Goal: Transaction & Acquisition: Book appointment/travel/reservation

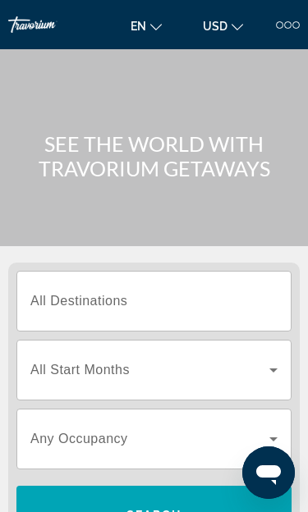
click at [281, 25] on div at bounding box center [279, 24] width 7 height 7
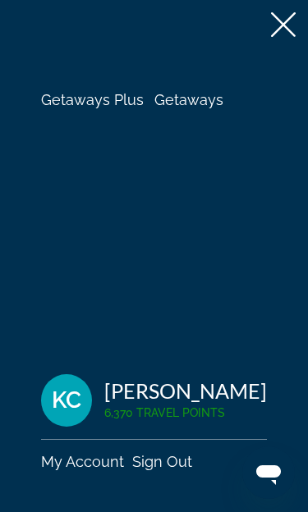
click at [204, 108] on span "Getaways" at bounding box center [188, 99] width 69 height 17
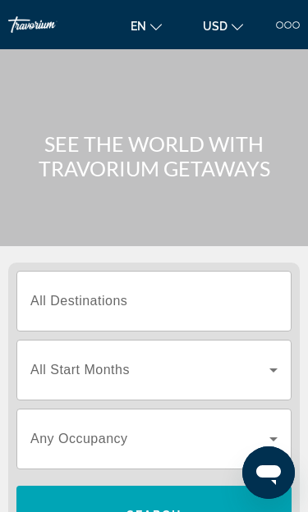
click at [201, 322] on div "Search widget" at bounding box center [153, 301] width 247 height 47
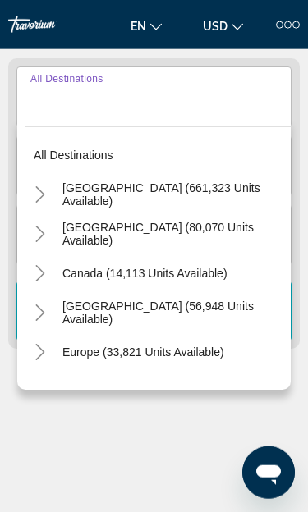
scroll to position [205, 0]
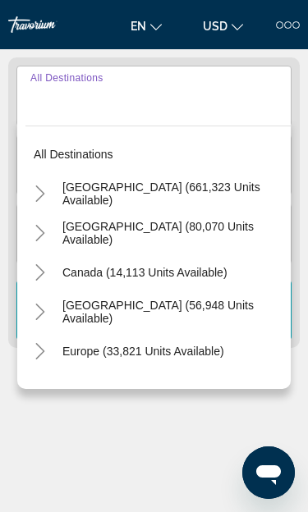
click at [231, 204] on span "Search widget" at bounding box center [172, 193] width 236 height 39
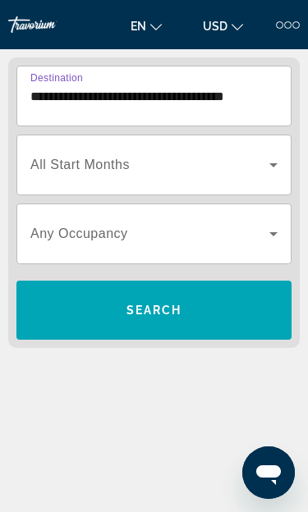
click at [54, 104] on input "**********" at bounding box center [153, 97] width 247 height 20
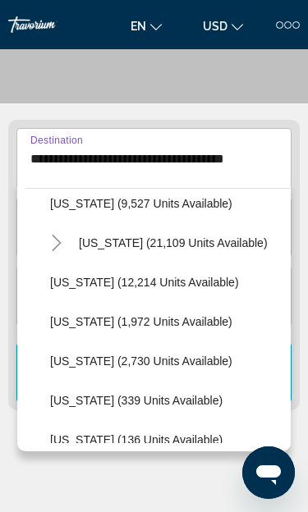
scroll to position [370, 0]
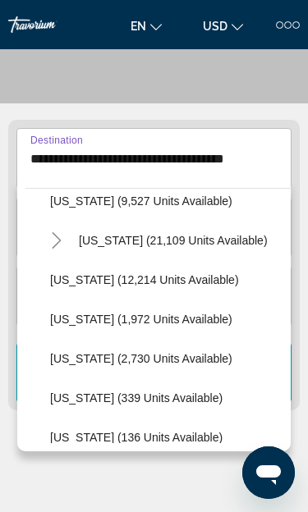
click at [196, 327] on span "Search widget" at bounding box center [166, 319] width 249 height 39
type input "**********"
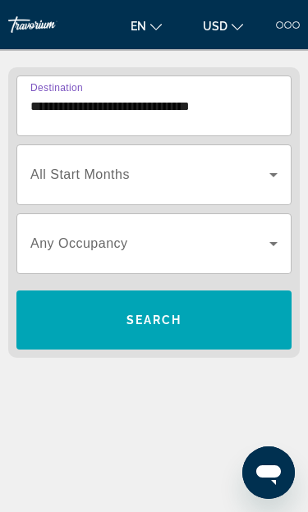
scroll to position [204, 0]
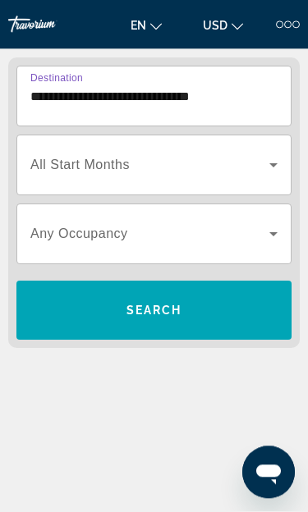
click at [259, 172] on span "Search widget" at bounding box center [149, 166] width 239 height 20
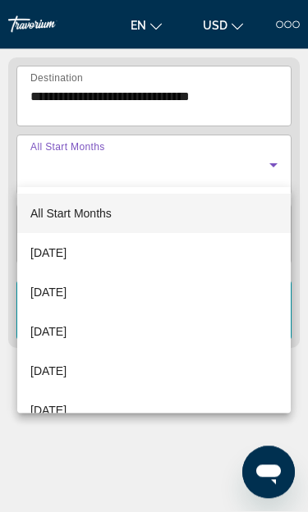
scroll to position [205, 0]
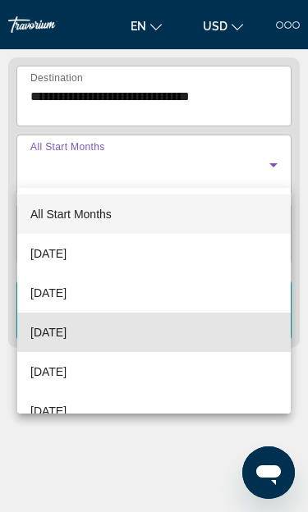
click at [165, 341] on mat-option "November 2025" at bounding box center [153, 332] width 273 height 39
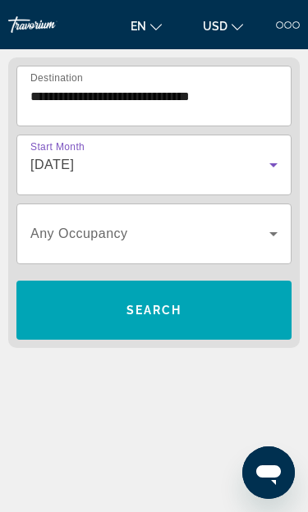
click at [214, 315] on span "Search widget" at bounding box center [153, 310] width 275 height 39
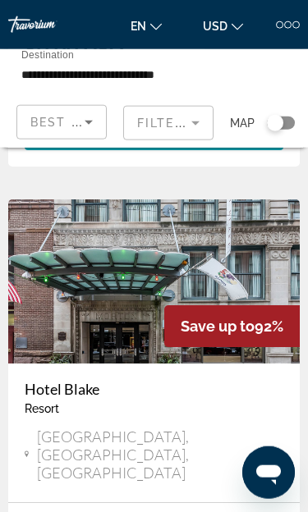
scroll to position [977, 0]
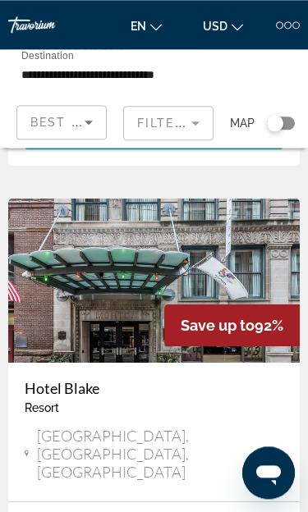
click at [147, 277] on img "Main content" at bounding box center [153, 281] width 291 height 164
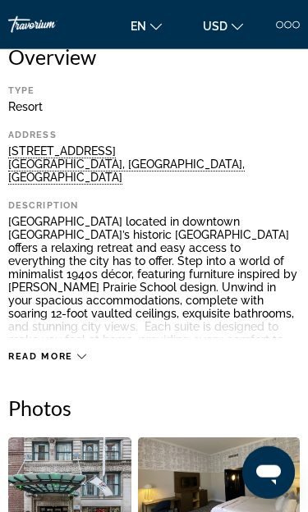
scroll to position [432, 0]
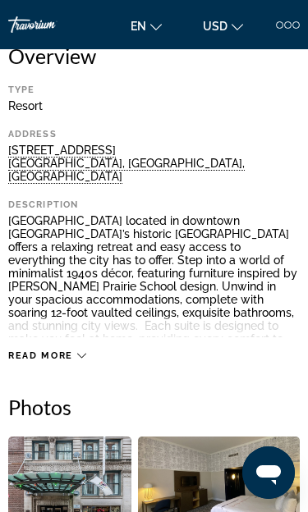
click at [263, 317] on div "Read more" at bounding box center [153, 339] width 291 height 45
click at [79, 350] on div "Read more" at bounding box center [47, 355] width 78 height 11
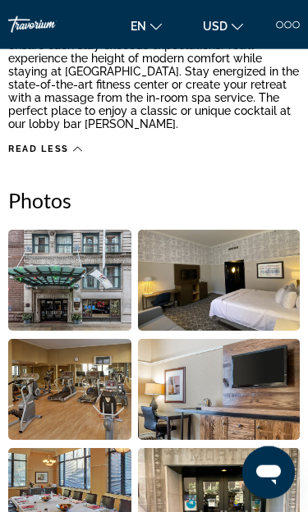
scroll to position [740, 0]
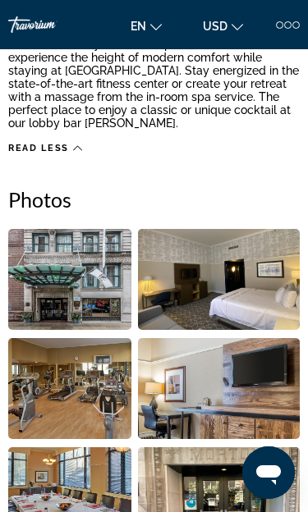
click at [75, 280] on img "Open full-screen image slider" at bounding box center [69, 279] width 123 height 101
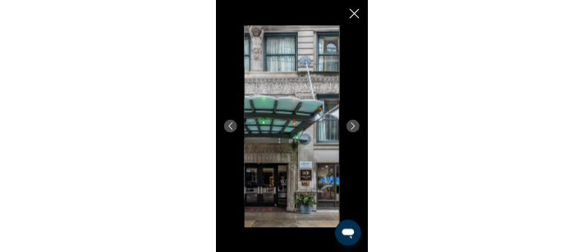
scroll to position [698, 0]
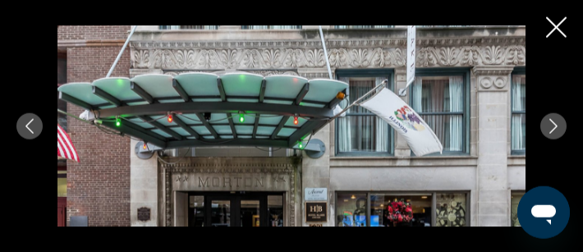
click at [307, 134] on icon "Next image" at bounding box center [553, 126] width 15 height 15
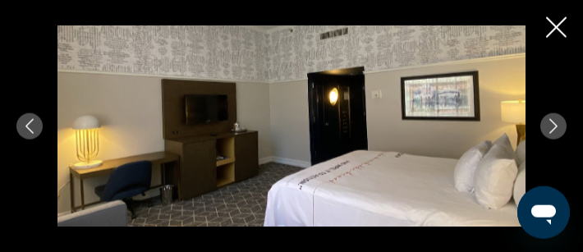
scroll to position [761, 0]
click at [307, 140] on button "Next image" at bounding box center [553, 126] width 26 height 26
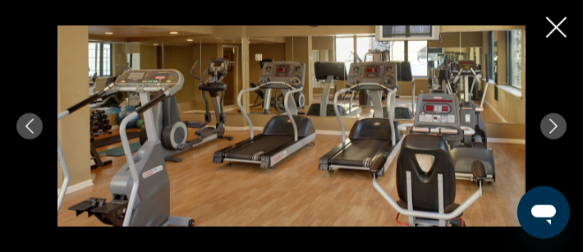
click at [307, 134] on icon "Next image" at bounding box center [553, 126] width 15 height 15
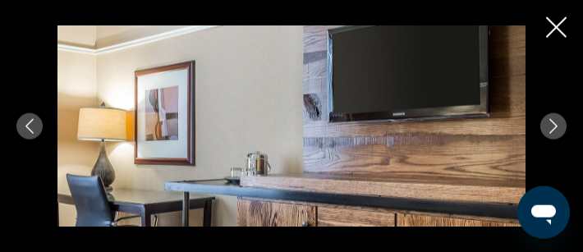
click at [307, 140] on button "Next image" at bounding box center [553, 126] width 26 height 26
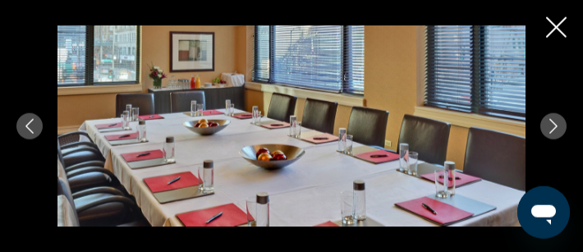
click at [307, 134] on icon "Next image" at bounding box center [553, 126] width 15 height 15
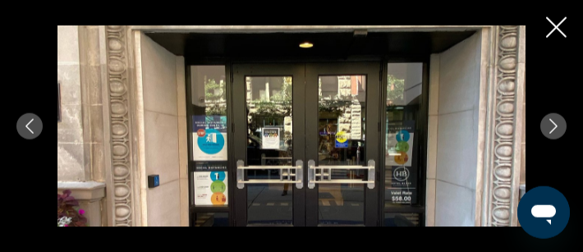
click at [307, 134] on icon "Next image" at bounding box center [553, 126] width 15 height 15
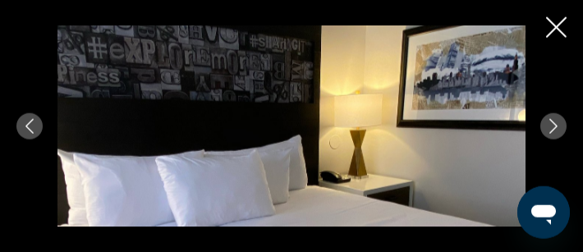
click at [307, 134] on icon "Next image" at bounding box center [553, 126] width 15 height 15
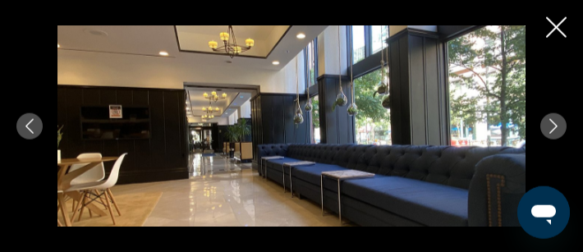
click at [307, 134] on icon "Next image" at bounding box center [553, 126] width 15 height 15
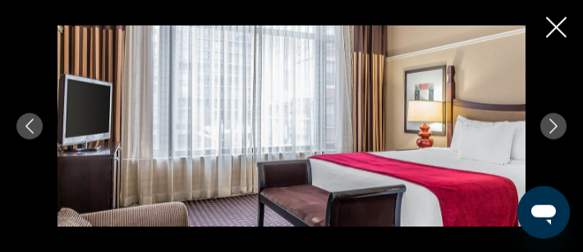
click at [307, 139] on button "Next image" at bounding box center [553, 126] width 26 height 26
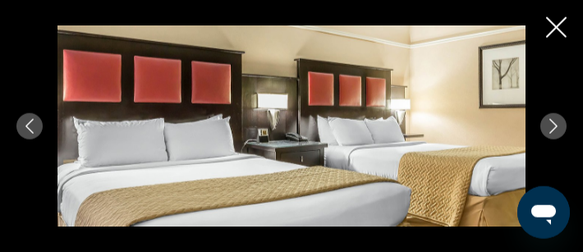
click at [307, 134] on icon "Next image" at bounding box center [553, 126] width 15 height 15
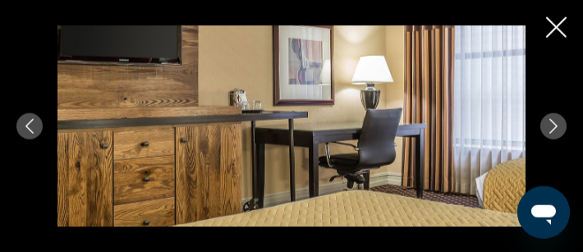
click at [307, 134] on icon "Next image" at bounding box center [553, 126] width 15 height 15
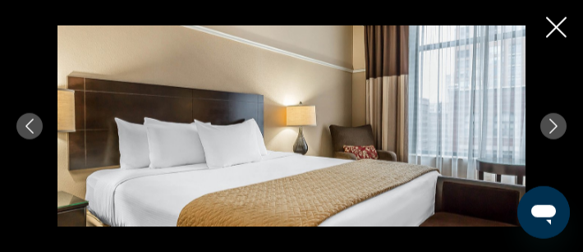
click at [307, 134] on icon "Next image" at bounding box center [553, 126] width 15 height 15
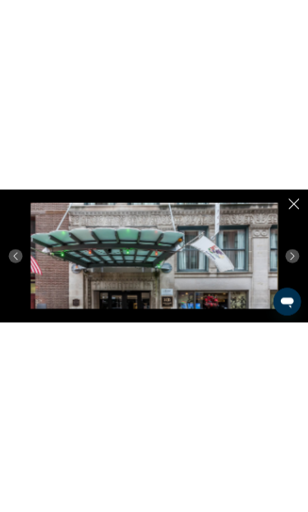
scroll to position [803, 0]
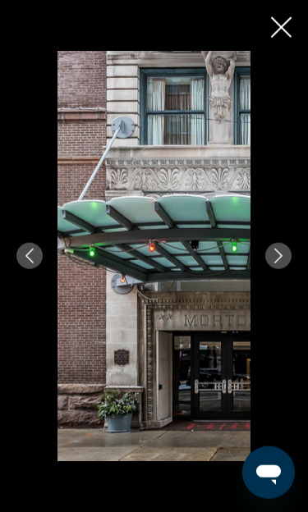
click at [282, 35] on icon "Close slideshow" at bounding box center [281, 27] width 21 height 21
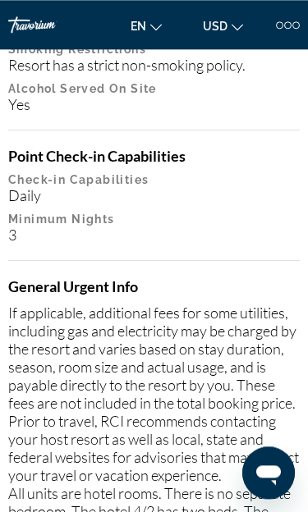
scroll to position [2267, 0]
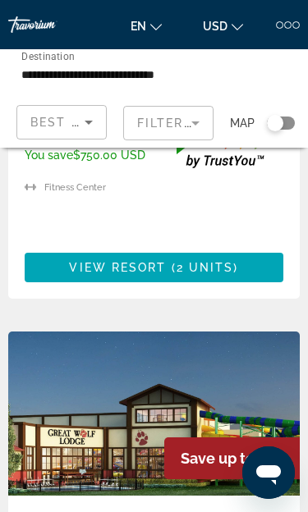
scroll to position [1421, 0]
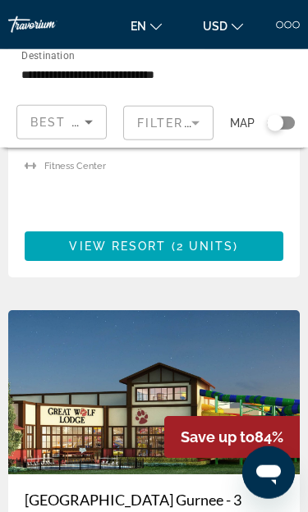
click at [194, 310] on img "Main content" at bounding box center [153, 392] width 291 height 164
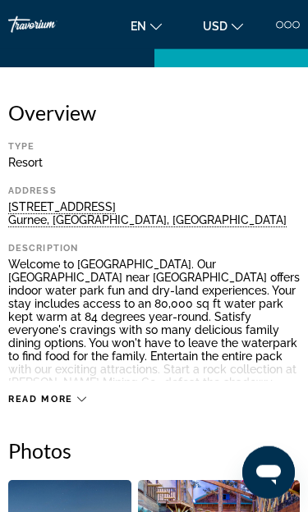
scroll to position [378, 0]
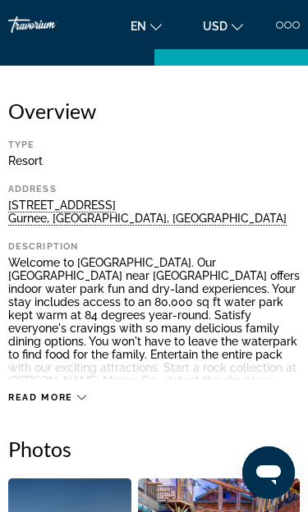
click at [80, 399] on icon "Main content" at bounding box center [81, 398] width 9 height 5
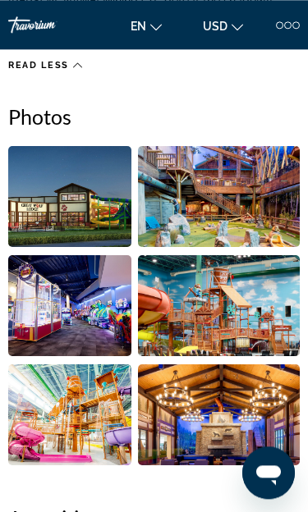
scroll to position [757, 0]
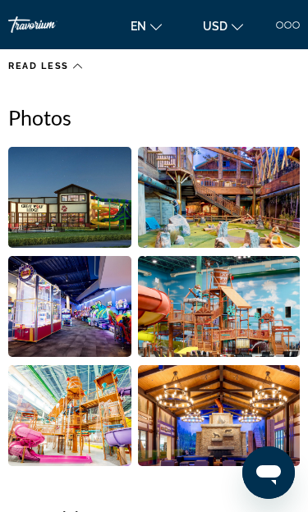
click at [36, 210] on img "Open full-screen image slider" at bounding box center [69, 197] width 123 height 101
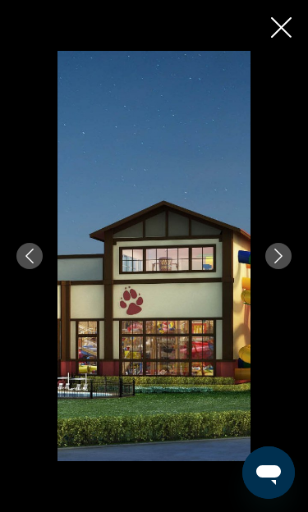
click at [279, 263] on icon "Next image" at bounding box center [278, 256] width 15 height 15
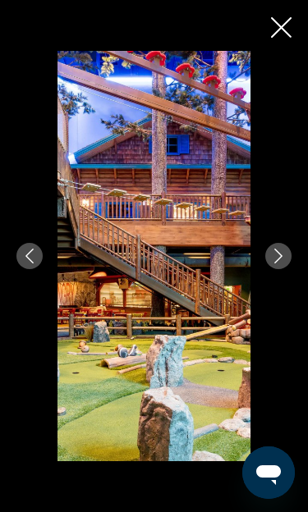
click at [282, 263] on icon "Next image" at bounding box center [278, 256] width 15 height 15
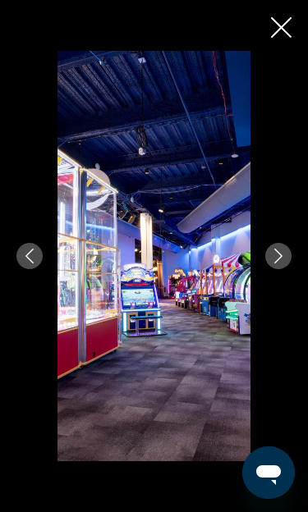
click at [280, 263] on icon "Next image" at bounding box center [278, 256] width 15 height 15
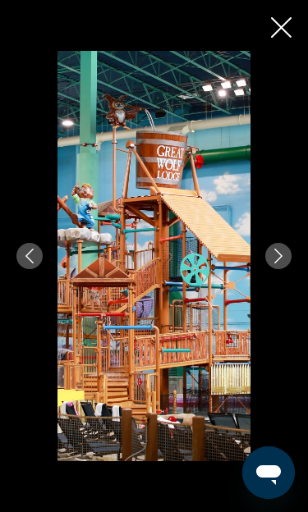
click at [277, 263] on icon "Next image" at bounding box center [278, 256] width 8 height 15
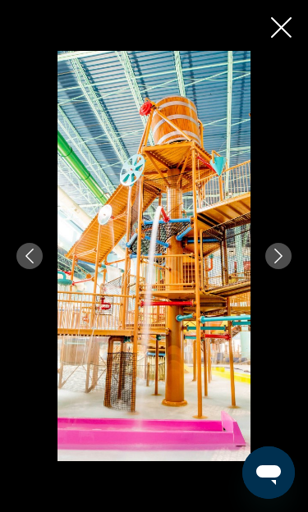
click at [277, 263] on icon "Next image" at bounding box center [278, 256] width 15 height 15
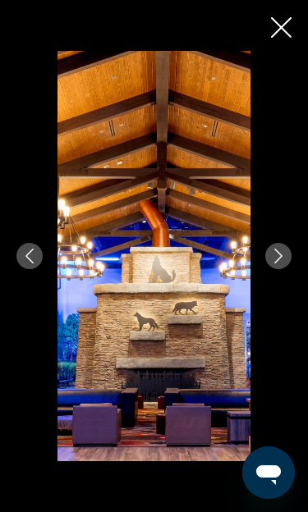
click at [279, 263] on icon "Next image" at bounding box center [278, 256] width 15 height 15
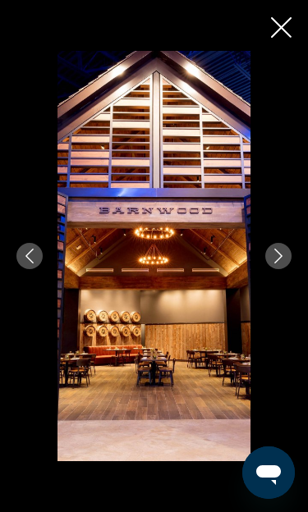
click at [280, 263] on icon "Next image" at bounding box center [278, 256] width 15 height 15
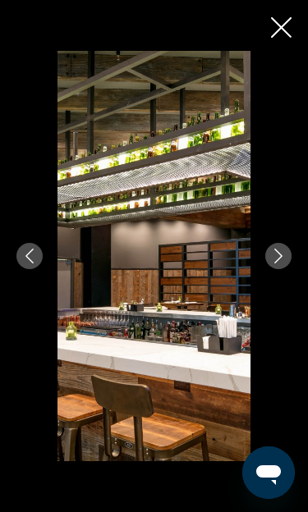
click at [280, 263] on icon "Next image" at bounding box center [278, 256] width 8 height 15
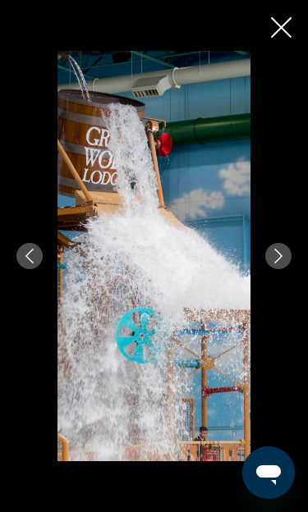
click at [282, 263] on icon "Next image" at bounding box center [278, 256] width 15 height 15
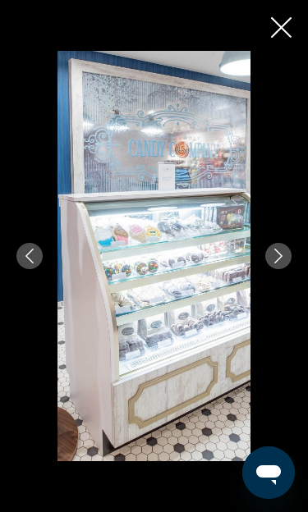
click at [282, 263] on icon "Next image" at bounding box center [278, 256] width 15 height 15
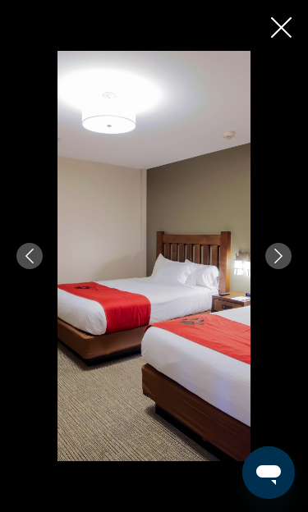
click at [284, 263] on icon "Next image" at bounding box center [278, 256] width 15 height 15
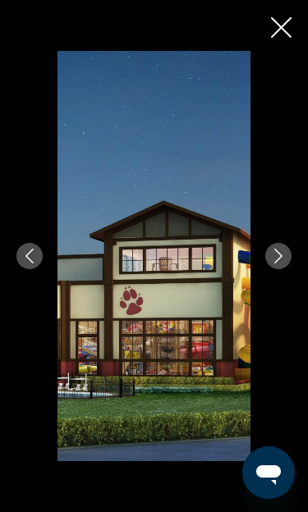
click at [282, 263] on icon "Next image" at bounding box center [278, 256] width 15 height 15
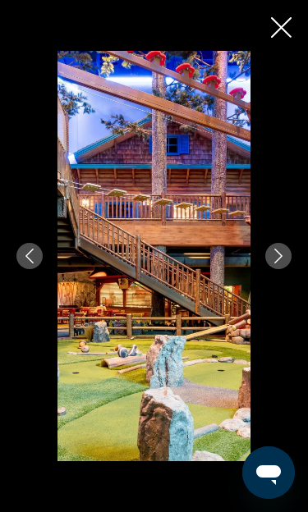
click at [279, 39] on button "Close slideshow" at bounding box center [281, 28] width 21 height 25
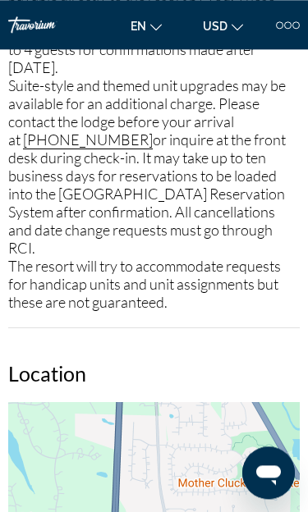
scroll to position [1721, 0]
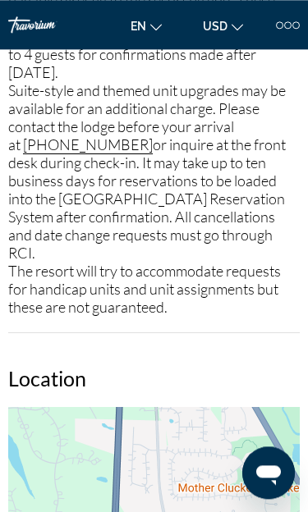
click at [37, 25] on div "Travorium" at bounding box center [49, 24] width 82 height 59
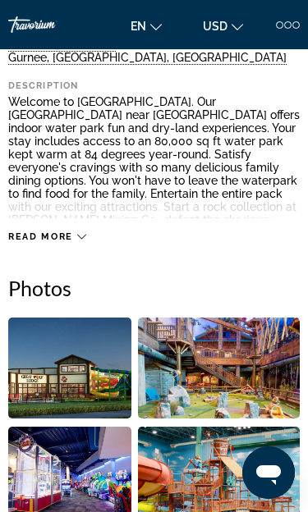
scroll to position [532, 0]
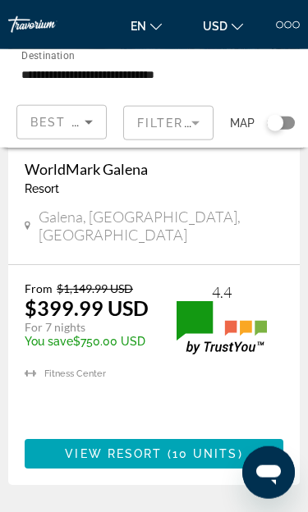
scroll to position [5417, 0]
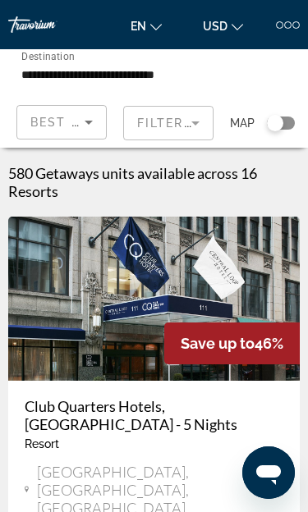
click at [286, 25] on div at bounding box center [287, 24] width 7 height 7
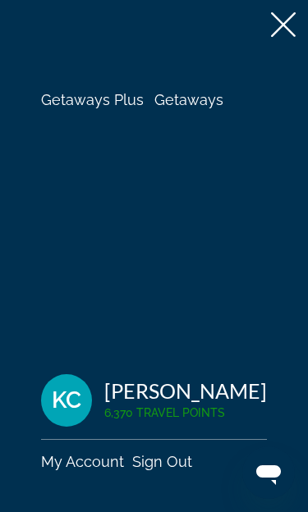
click at [83, 108] on span "Getaways Plus" at bounding box center [92, 99] width 103 height 17
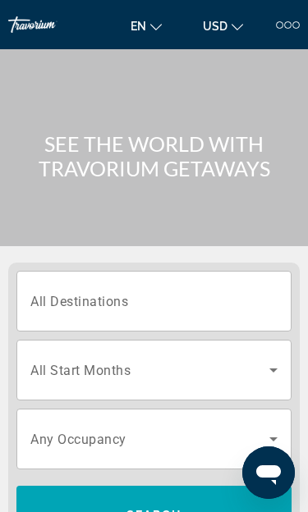
click at [221, 308] on input "Destination All Destinations" at bounding box center [153, 302] width 247 height 20
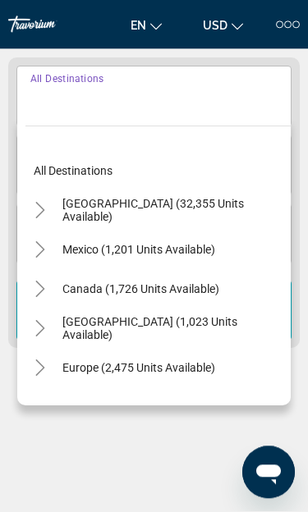
click at [215, 217] on span "Search widget" at bounding box center [172, 210] width 236 height 39
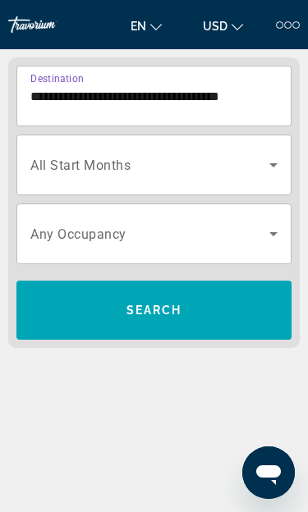
click at [221, 98] on input "**********" at bounding box center [153, 97] width 247 height 20
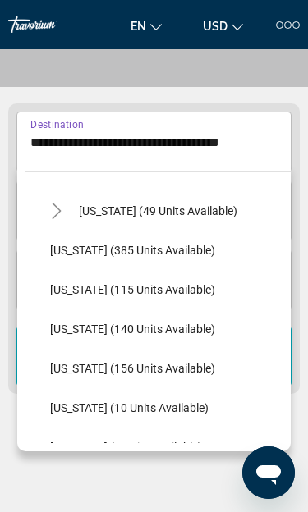
scroll to position [318, 0]
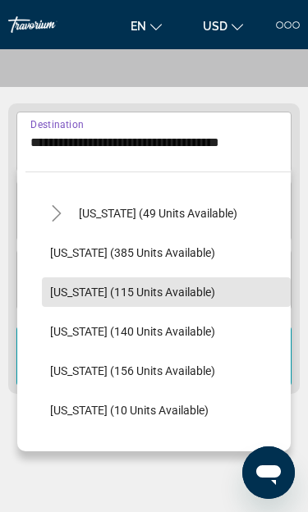
click at [169, 294] on span "Illinois (115 units available)" at bounding box center [132, 292] width 165 height 13
type input "**********"
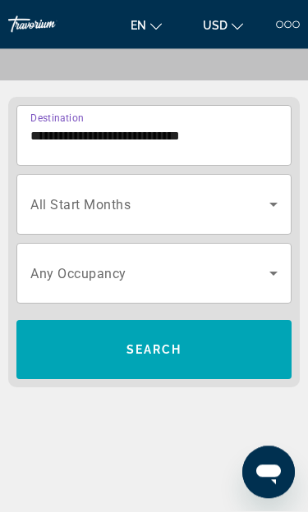
scroll to position [204, 0]
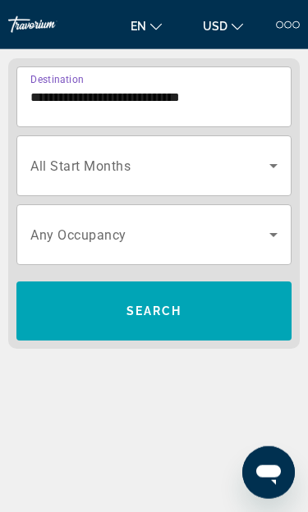
click at [253, 172] on span "Search widget" at bounding box center [149, 166] width 239 height 20
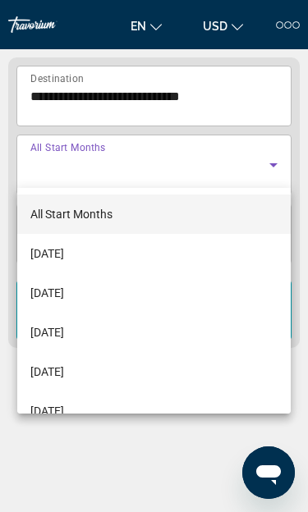
scroll to position [0, 0]
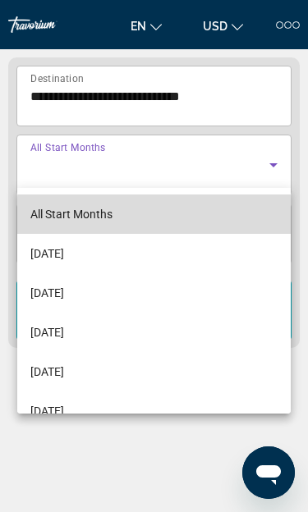
click at [222, 223] on mat-option "All Start Months" at bounding box center [153, 213] width 273 height 39
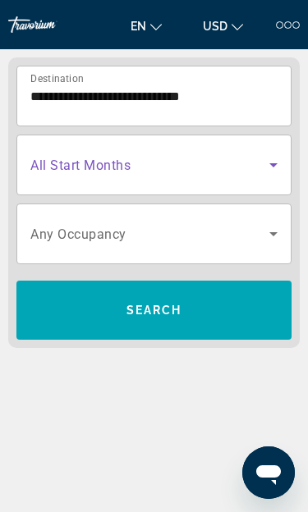
click at [231, 307] on span "Search widget" at bounding box center [153, 310] width 275 height 39
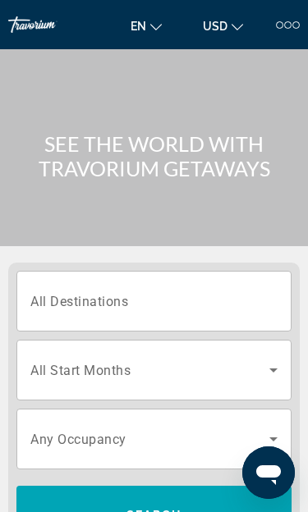
click at [268, 303] on input "Destination All Destinations" at bounding box center [153, 302] width 247 height 20
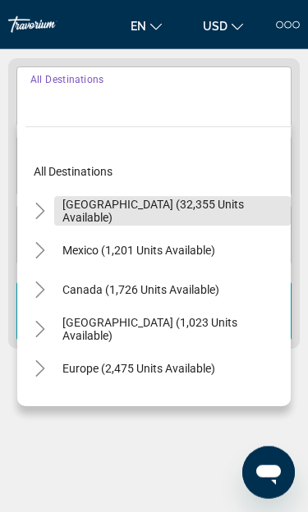
scroll to position [205, 0]
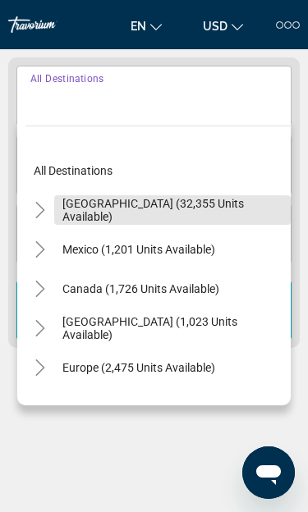
click at [247, 218] on span "Search widget" at bounding box center [172, 209] width 236 height 39
type input "**********"
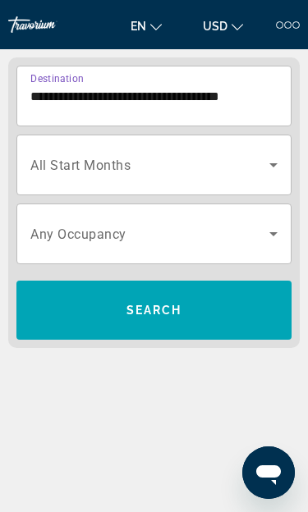
click at [245, 103] on input "**********" at bounding box center [153, 97] width 247 height 20
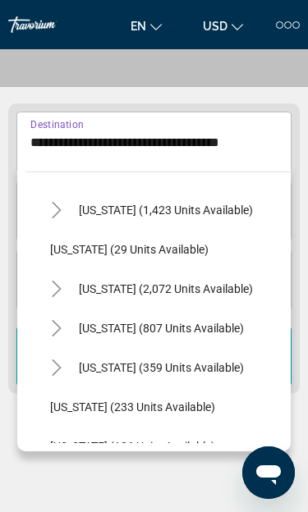
scroll to position [1137, 0]
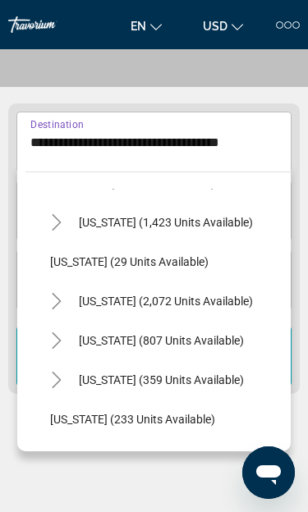
click at [286, 26] on div at bounding box center [287, 24] width 7 height 7
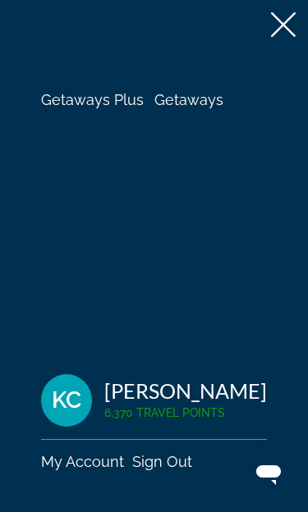
click at [284, 30] on icon at bounding box center [283, 24] width 25 height 25
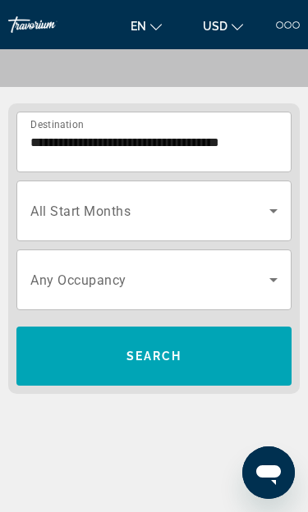
click at [281, 27] on div at bounding box center [279, 24] width 7 height 7
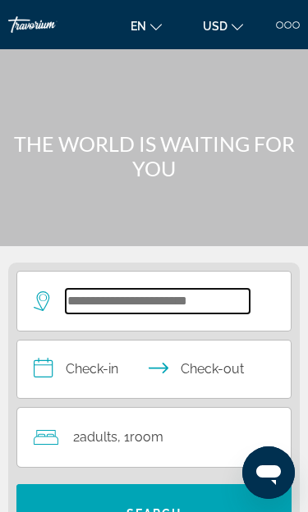
click at [167, 302] on input "Search widget" at bounding box center [158, 301] width 184 height 25
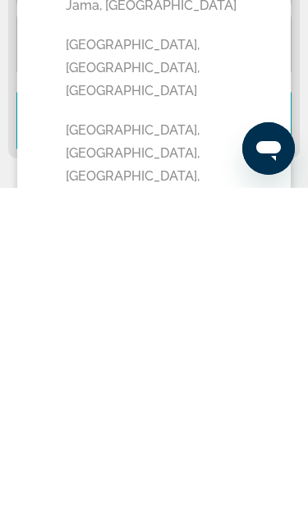
scroll to position [75, 0]
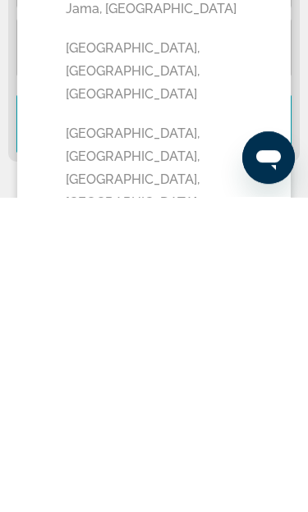
type input "**********"
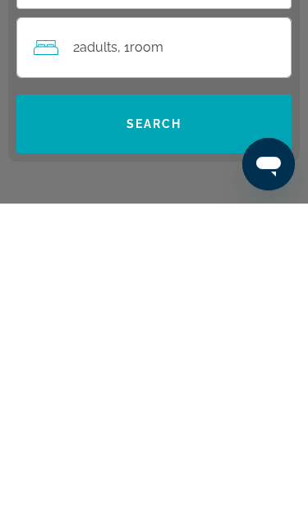
scroll to position [145, 0]
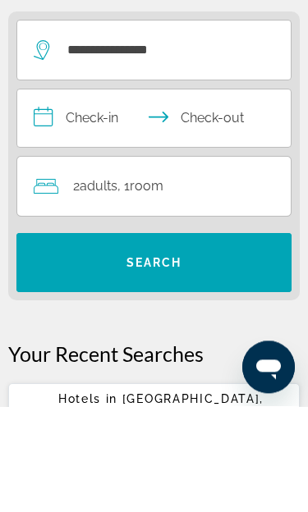
click at [117, 195] on input "**********" at bounding box center [157, 226] width 280 height 62
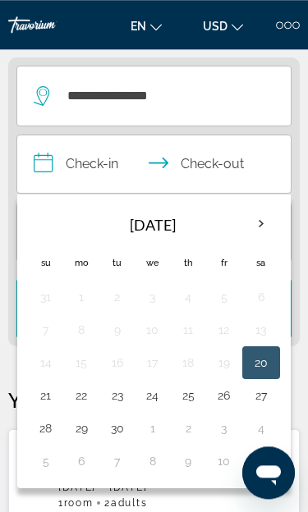
scroll to position [205, 0]
click at [272, 231] on th "Next month" at bounding box center [261, 224] width 36 height 36
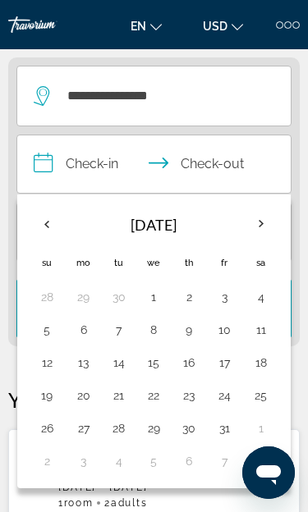
click at [268, 233] on th "Next month" at bounding box center [261, 224] width 36 height 36
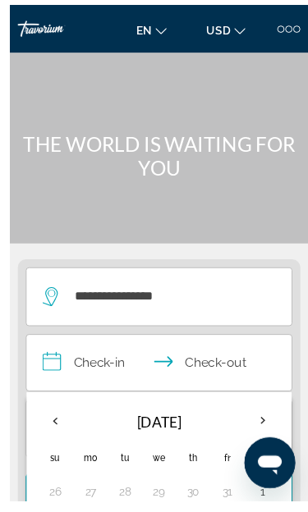
scroll to position [130, 0]
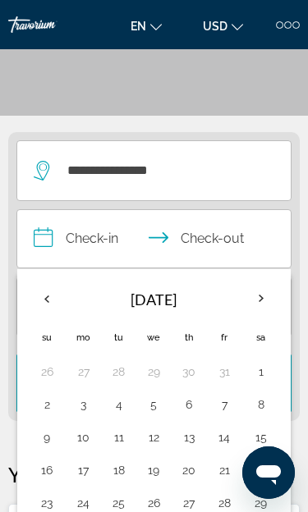
click at [263, 301] on th "Next month" at bounding box center [261, 299] width 36 height 36
click at [263, 306] on th "Next month" at bounding box center [261, 299] width 36 height 36
click at [262, 307] on th "Next month" at bounding box center [261, 299] width 36 height 36
click at [262, 309] on th "Next month" at bounding box center [261, 299] width 36 height 36
click at [265, 301] on th "Next month" at bounding box center [261, 299] width 36 height 36
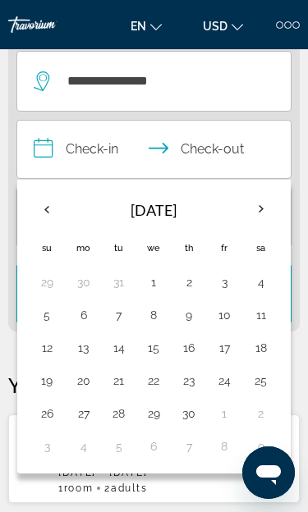
scroll to position [227, 0]
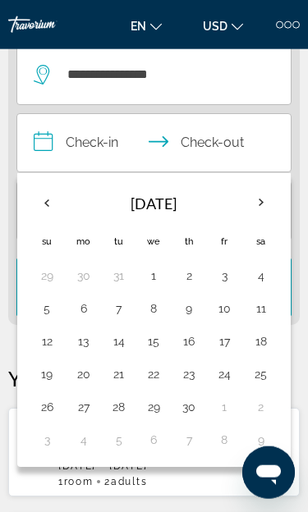
click at [258, 349] on button "18" at bounding box center [261, 341] width 20 height 23
click at [123, 382] on button "21" at bounding box center [118, 374] width 17 height 23
type input "**********"
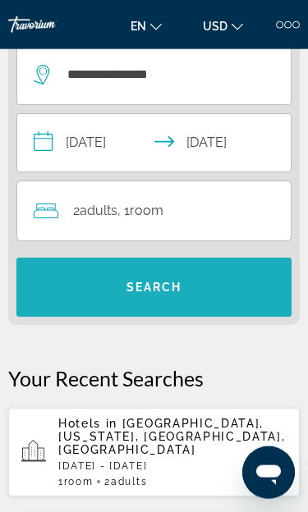
click at [227, 295] on span "Search widget" at bounding box center [153, 287] width 275 height 39
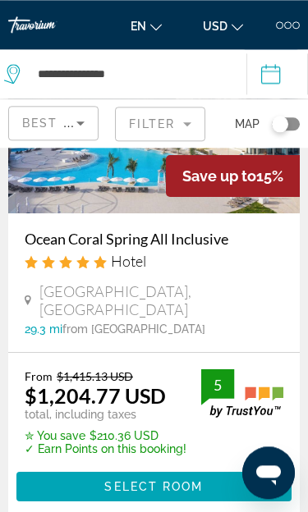
scroll to position [5743, 0]
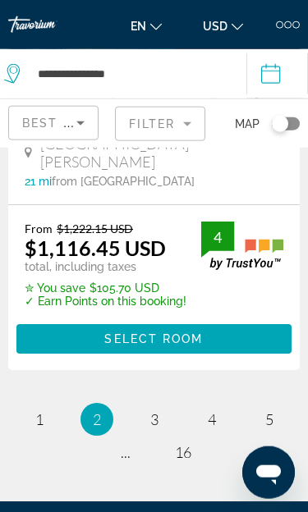
scroll to position [5905, 0]
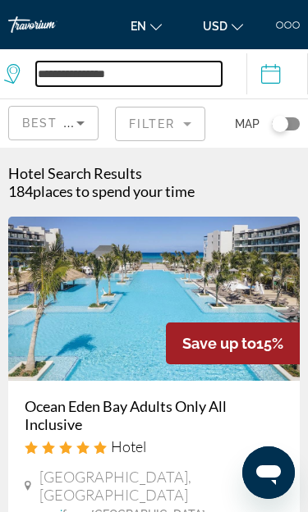
click at [215, 83] on input "**********" at bounding box center [128, 74] width 185 height 25
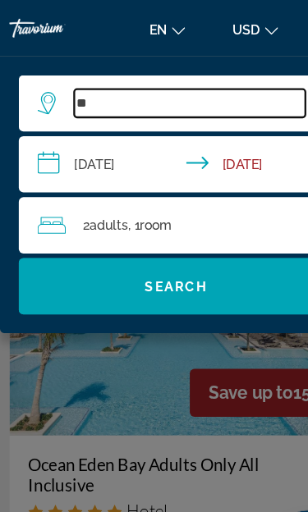
type input "*"
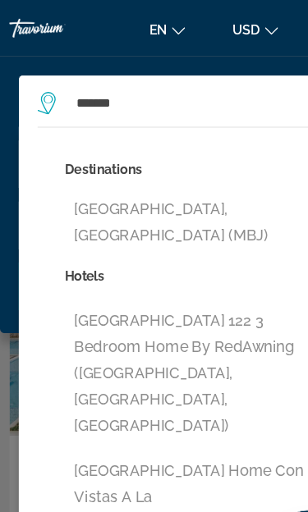
click at [183, 188] on button "[GEOGRAPHIC_DATA], [GEOGRAPHIC_DATA] (MBJ)" at bounding box center [166, 194] width 218 height 54
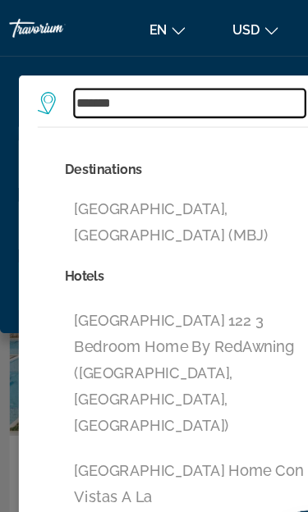
type input "**********"
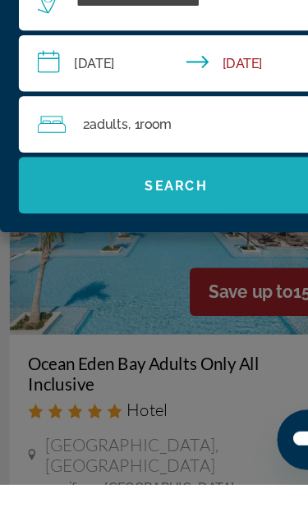
click at [208, 231] on span "Search widget" at bounding box center [153, 250] width 275 height 39
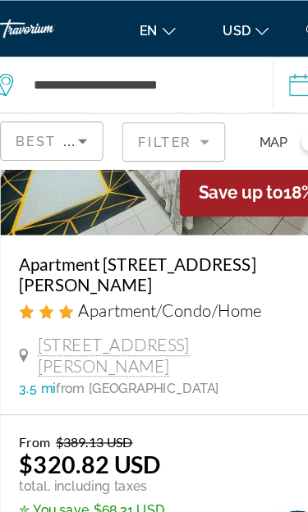
scroll to position [5709, 0]
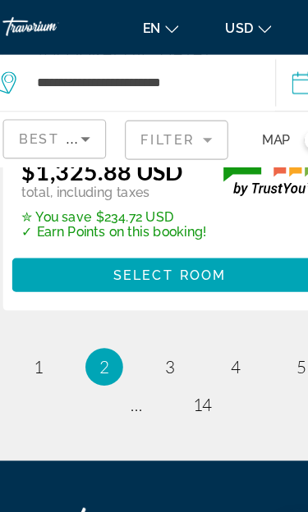
scroll to position [5910, 0]
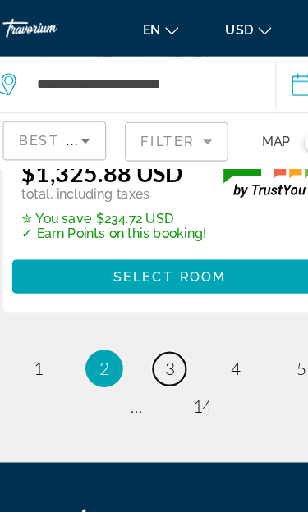
click at [154, 309] on link "page 3" at bounding box center [154, 323] width 29 height 29
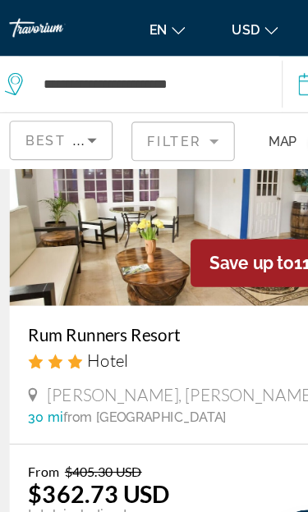
scroll to position [5756, 0]
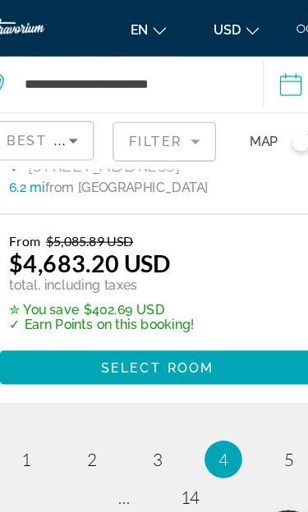
scroll to position [5794, 0]
click at [265, 393] on span "5" at bounding box center [269, 402] width 8 height 18
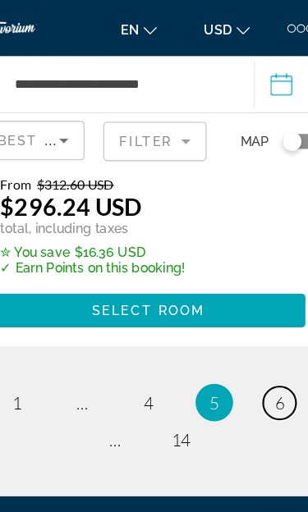
scroll to position [5804, 0]
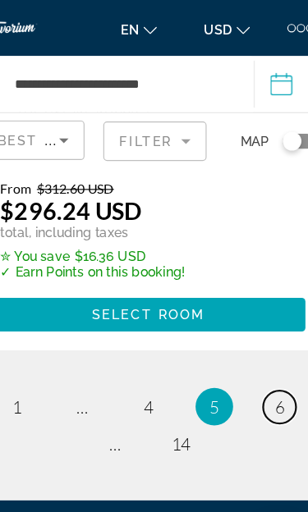
click at [265, 347] on span "6" at bounding box center [269, 356] width 8 height 18
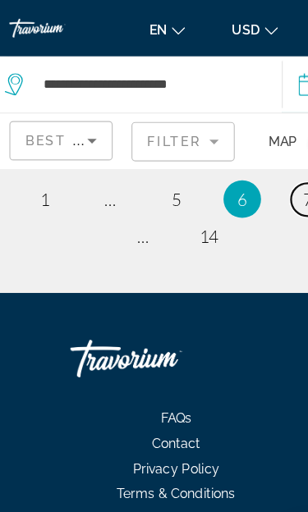
scroll to position [6004, 0]
click at [254, 189] on link "page 7" at bounding box center [268, 174] width 29 height 29
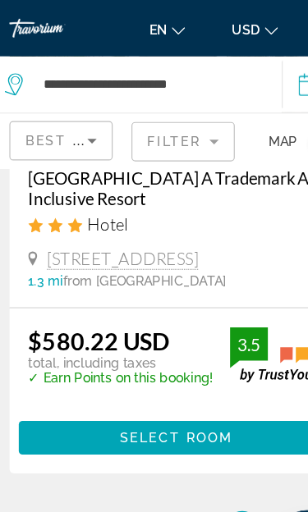
scroll to position [5679, 0]
